Goal: Task Accomplishment & Management: Use online tool/utility

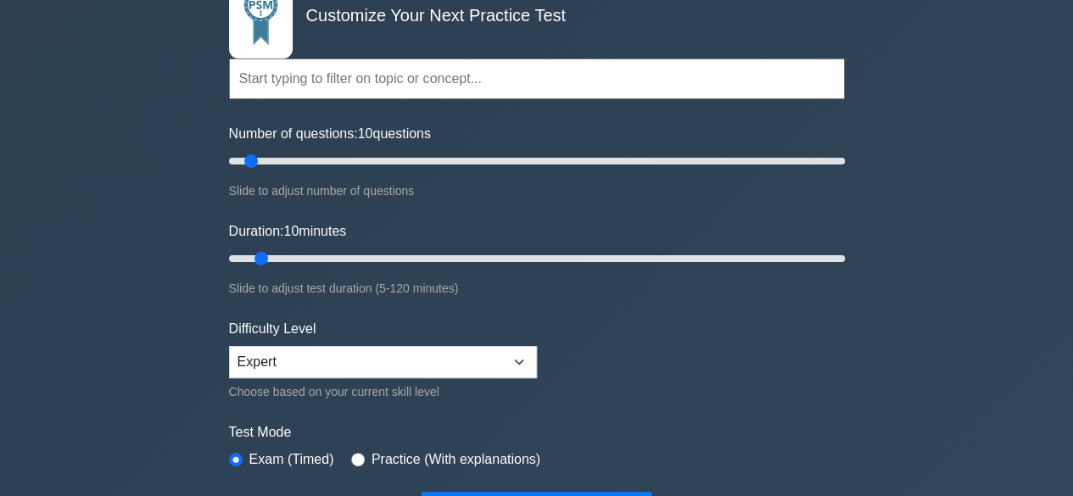
scroll to position [85, 0]
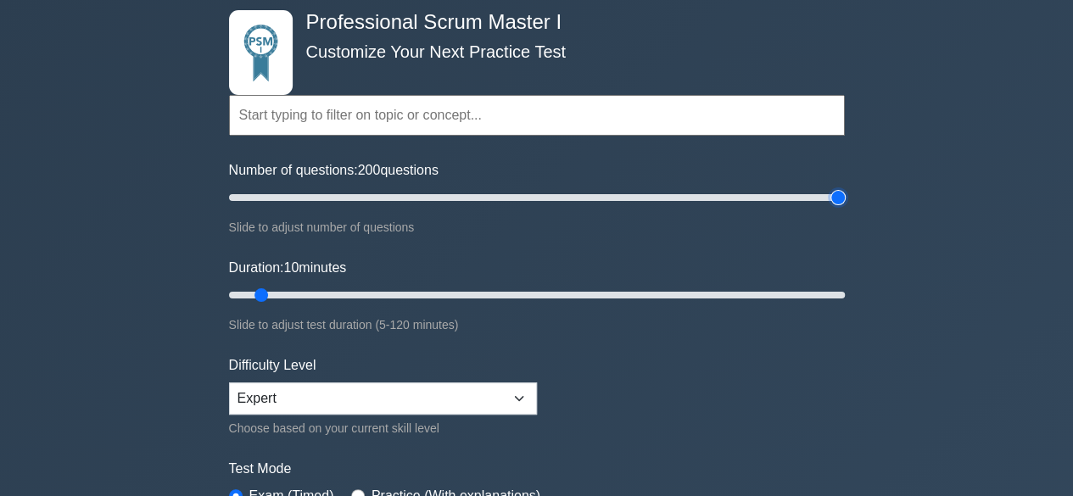
drag, startPoint x: 246, startPoint y: 192, endPoint x: 843, endPoint y: 225, distance: 598.0
type input "200"
click at [843, 208] on input "Number of questions: 200 questions" at bounding box center [537, 197] width 616 height 20
drag, startPoint x: 260, startPoint y: 290, endPoint x: 868, endPoint y: 296, distance: 609.0
type input "120"
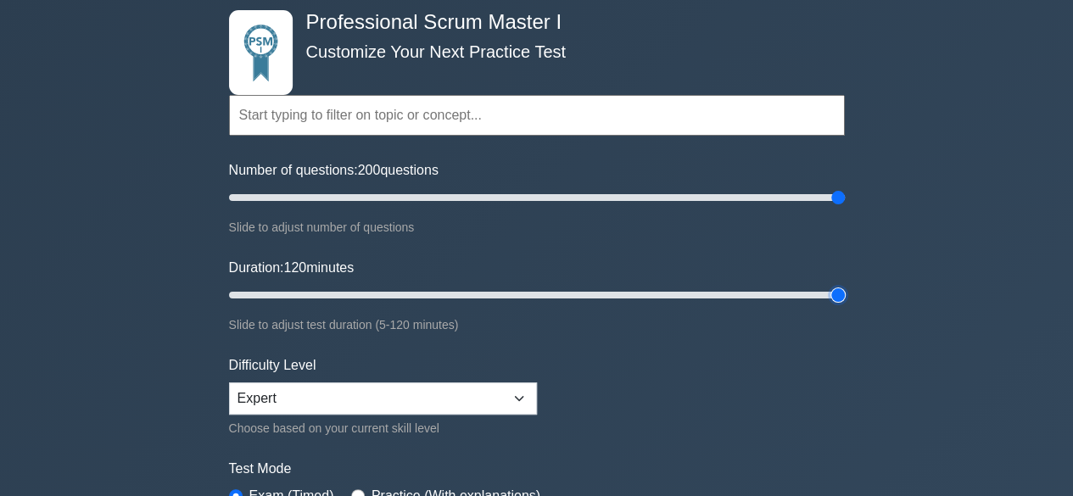
click at [845, 296] on input "Duration: 120 minutes" at bounding box center [537, 295] width 616 height 20
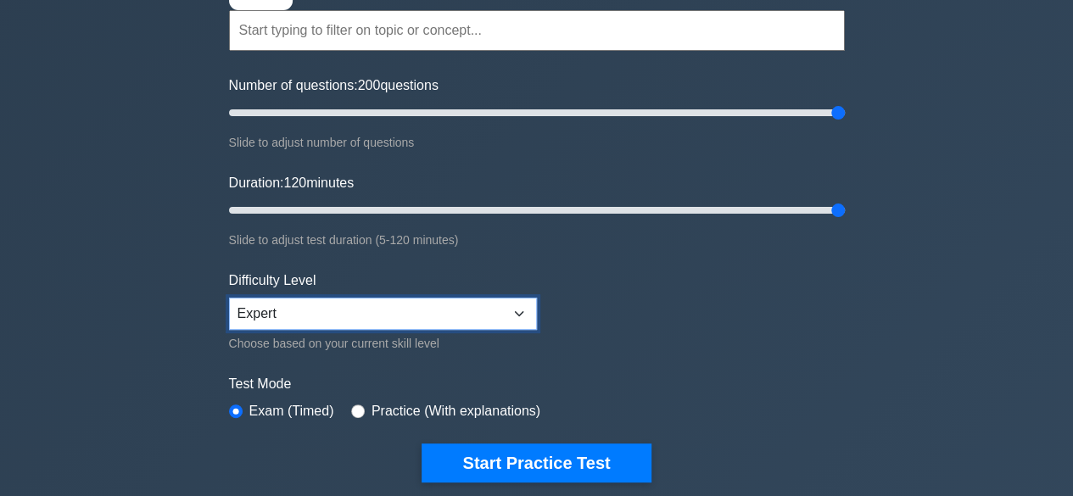
click at [519, 310] on select "Beginner Intermediate Expert" at bounding box center [383, 314] width 308 height 32
select select "beginner"
click at [229, 298] on select "Beginner Intermediate Expert" at bounding box center [383, 314] width 308 height 32
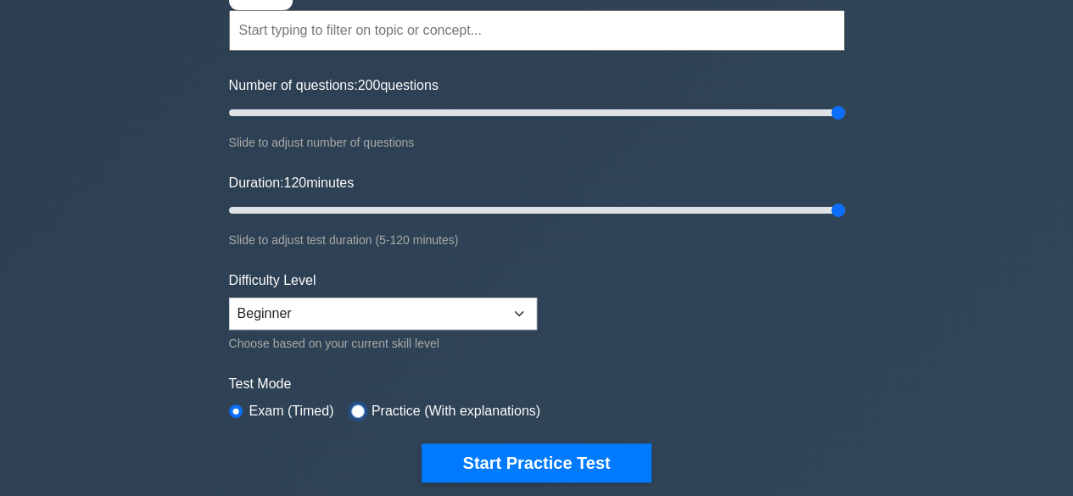
click at [352, 405] on input "radio" at bounding box center [358, 412] width 14 height 14
radio input "true"
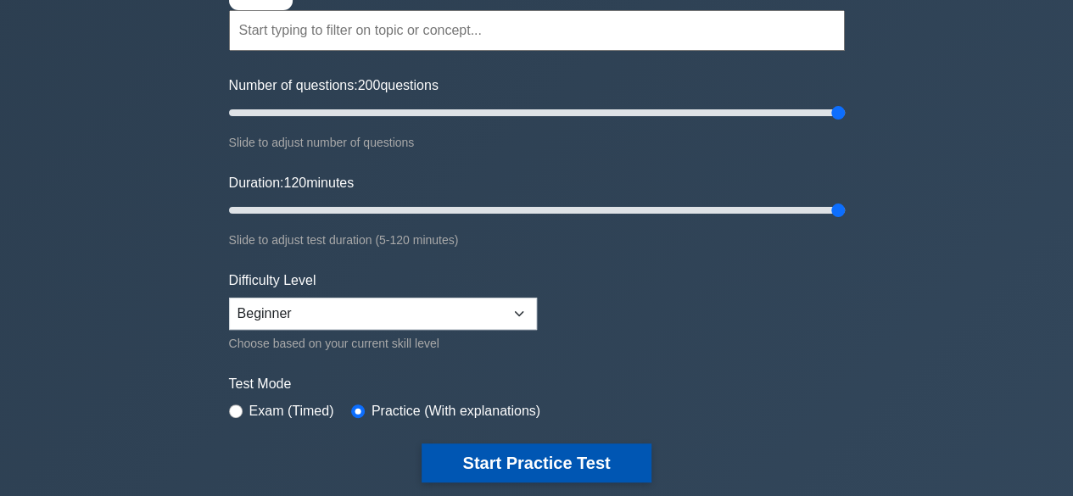
click at [548, 457] on button "Start Practice Test" at bounding box center [536, 463] width 229 height 39
